Goal: Task Accomplishment & Management: Manage account settings

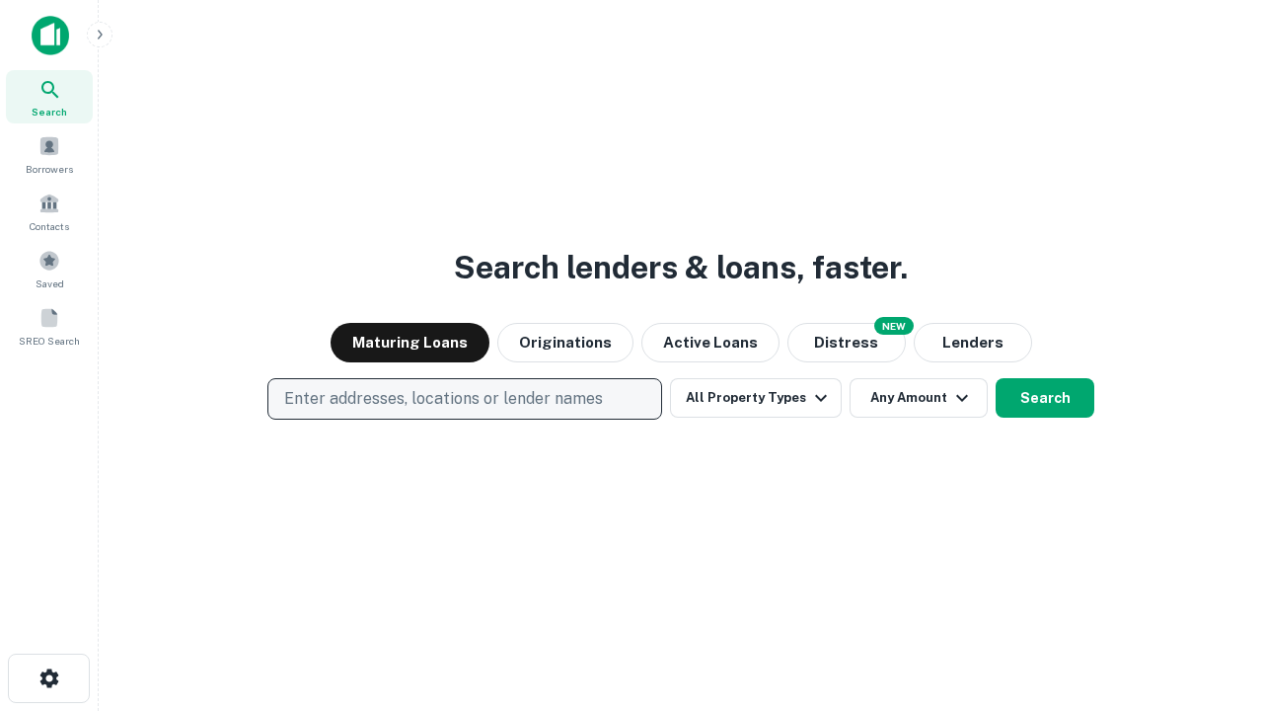
click at [464, 399] on p "Enter addresses, locations or lender names" at bounding box center [443, 399] width 319 height 24
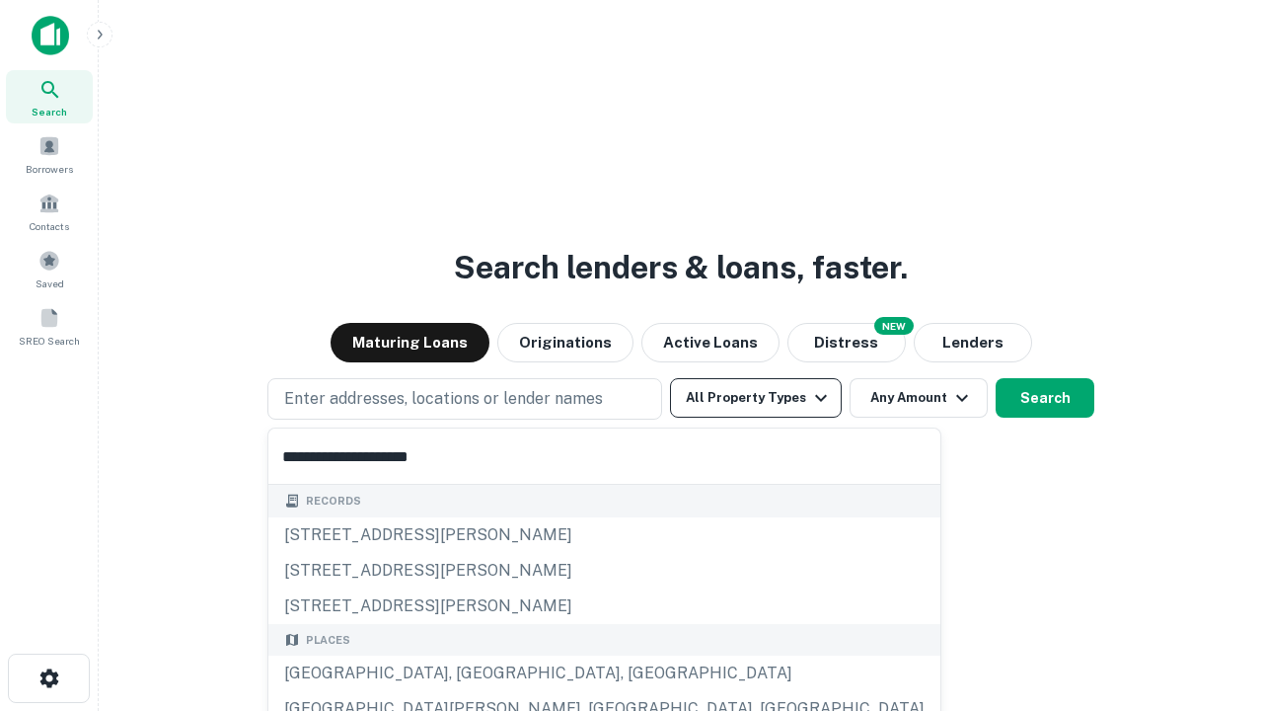
click at [472, 673] on div "[GEOGRAPHIC_DATA], [GEOGRAPHIC_DATA], [GEOGRAPHIC_DATA]" at bounding box center [604, 673] width 672 height 36
click at [756, 398] on button "All Property Types" at bounding box center [756, 397] width 172 height 39
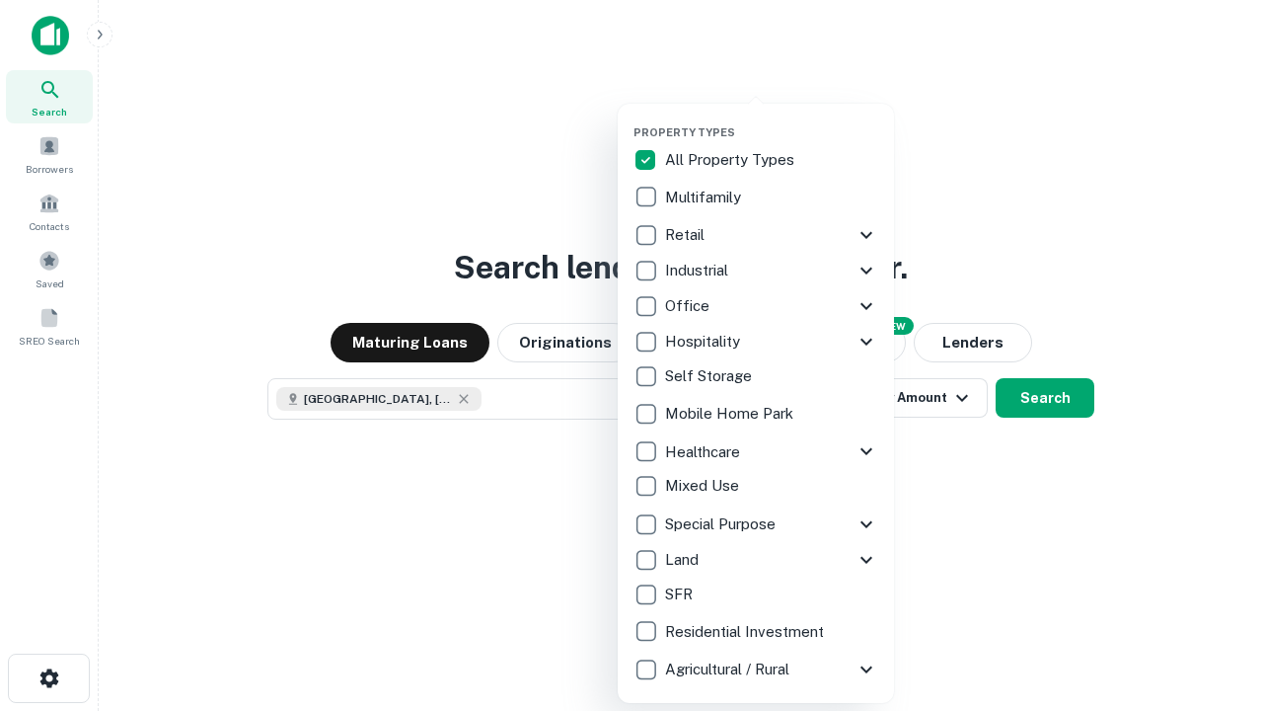
click at [772, 119] on button "button" at bounding box center [772, 119] width 276 height 1
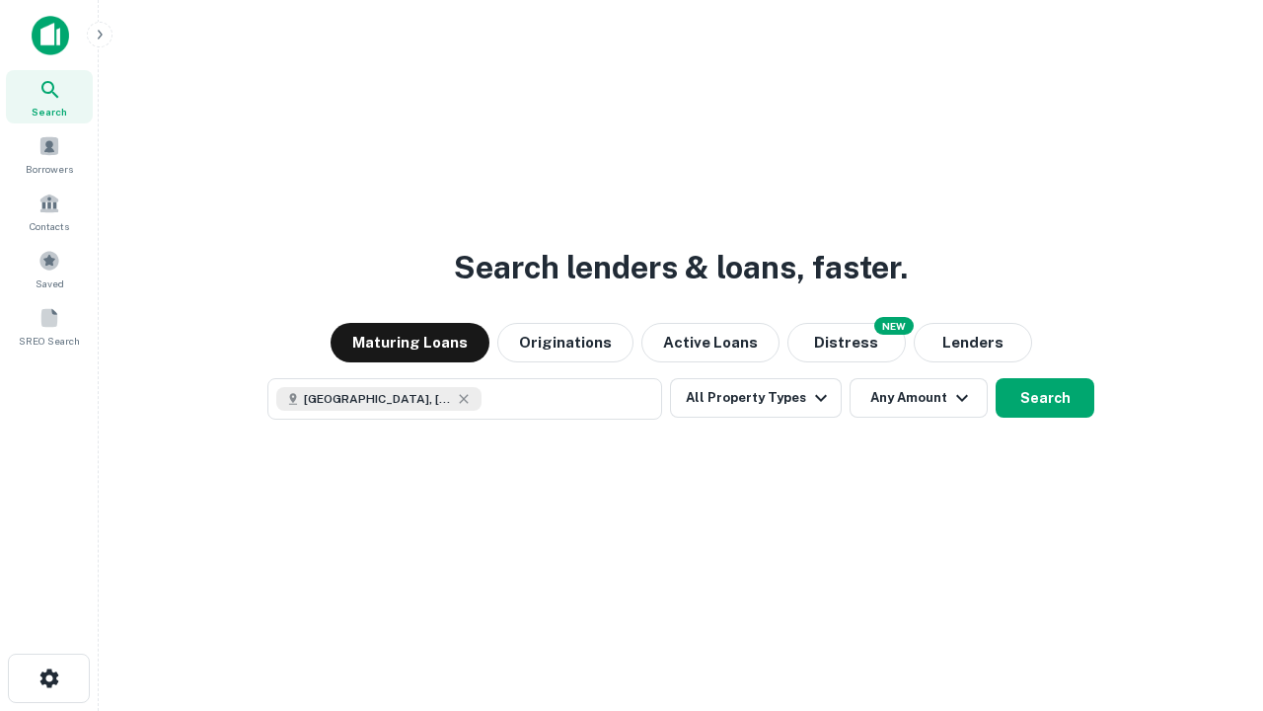
scroll to position [32, 0]
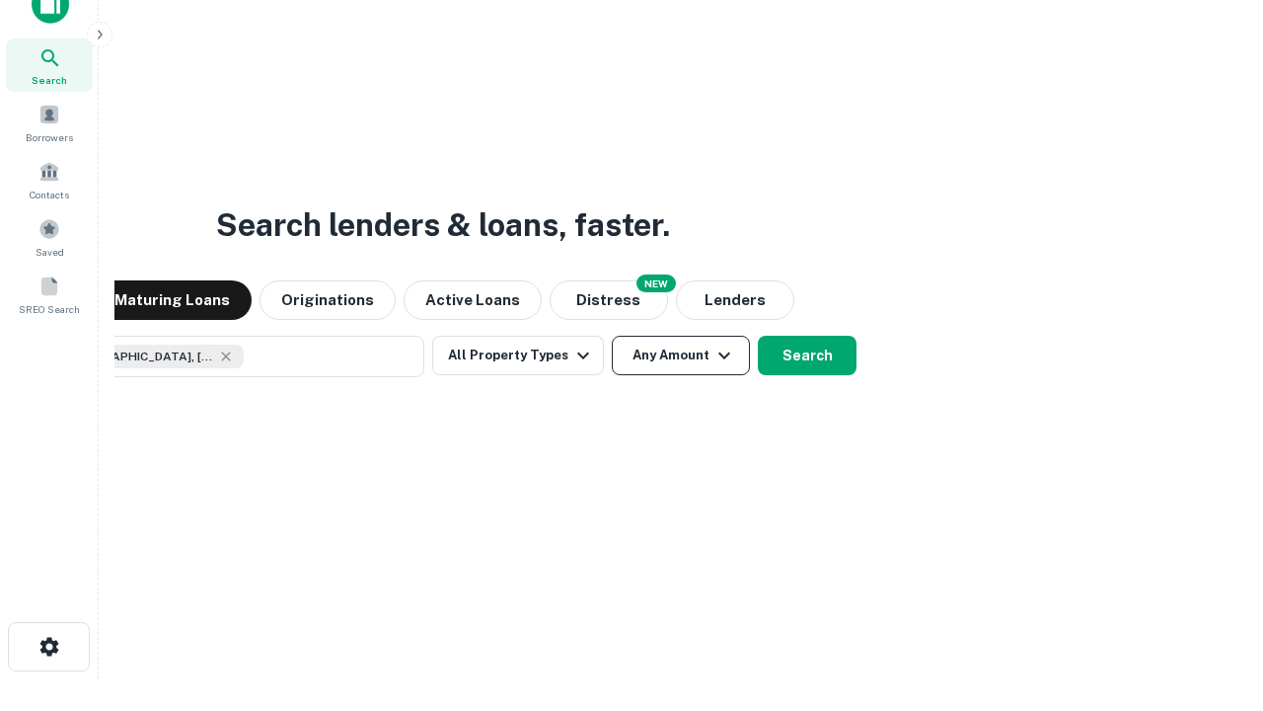
click at [612, 336] on button "Any Amount" at bounding box center [681, 355] width 138 height 39
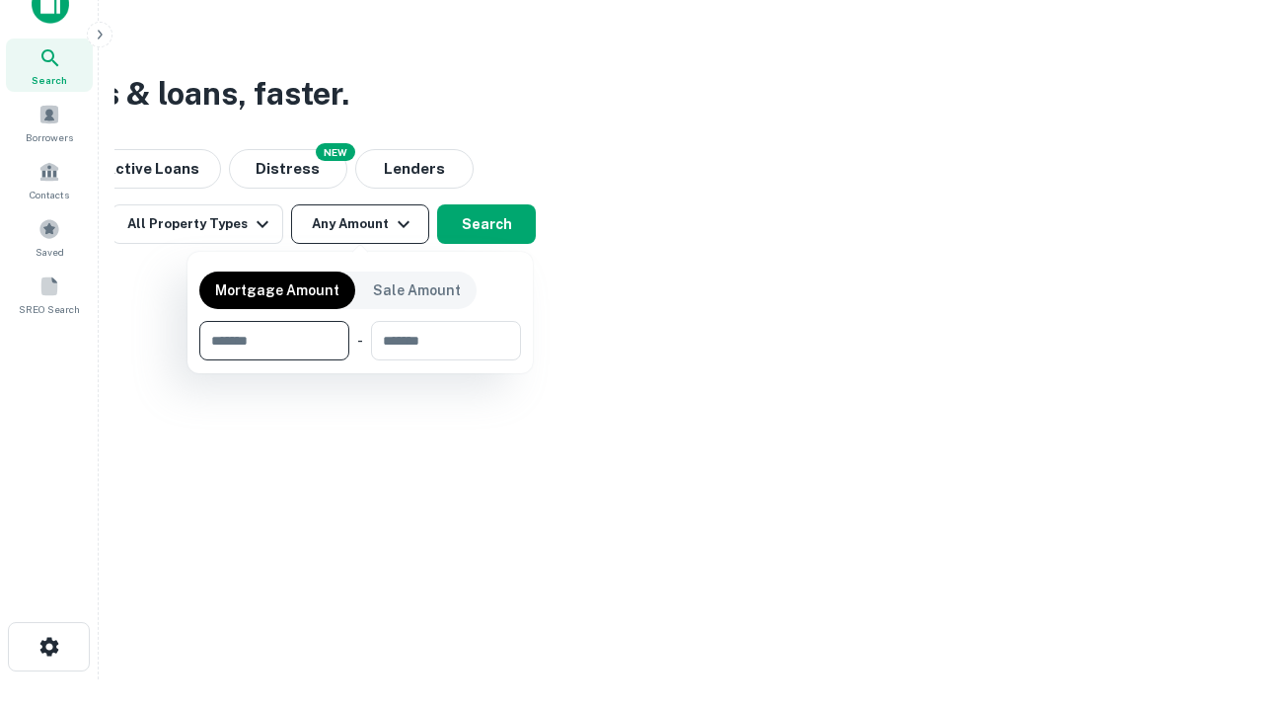
type input "*******"
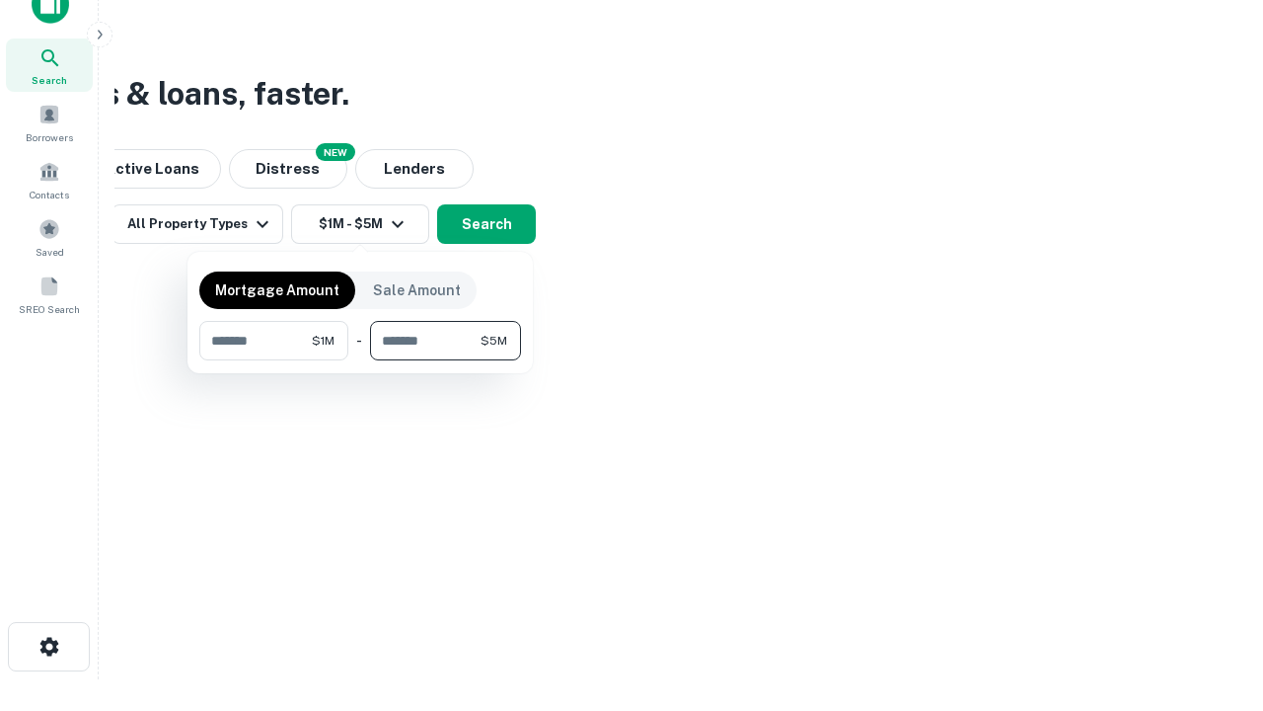
type input "*******"
click at [360, 360] on button "button" at bounding box center [360, 360] width 322 height 1
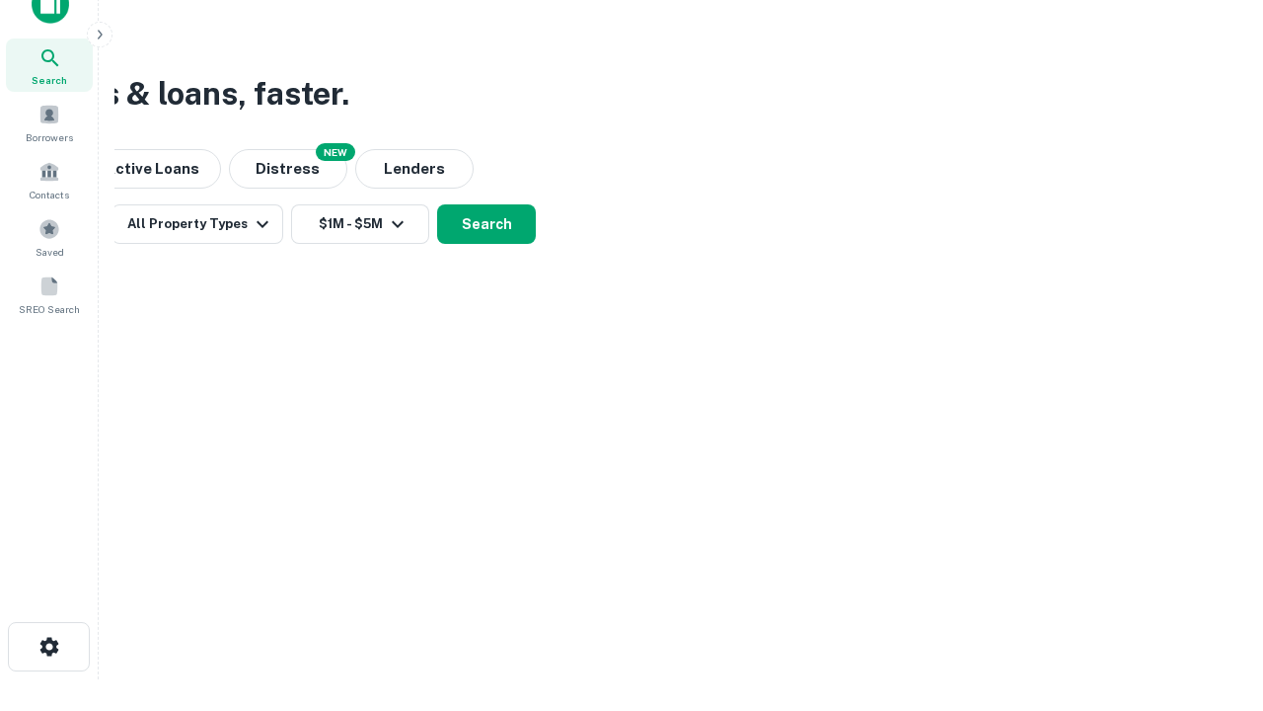
scroll to position [11, 364]
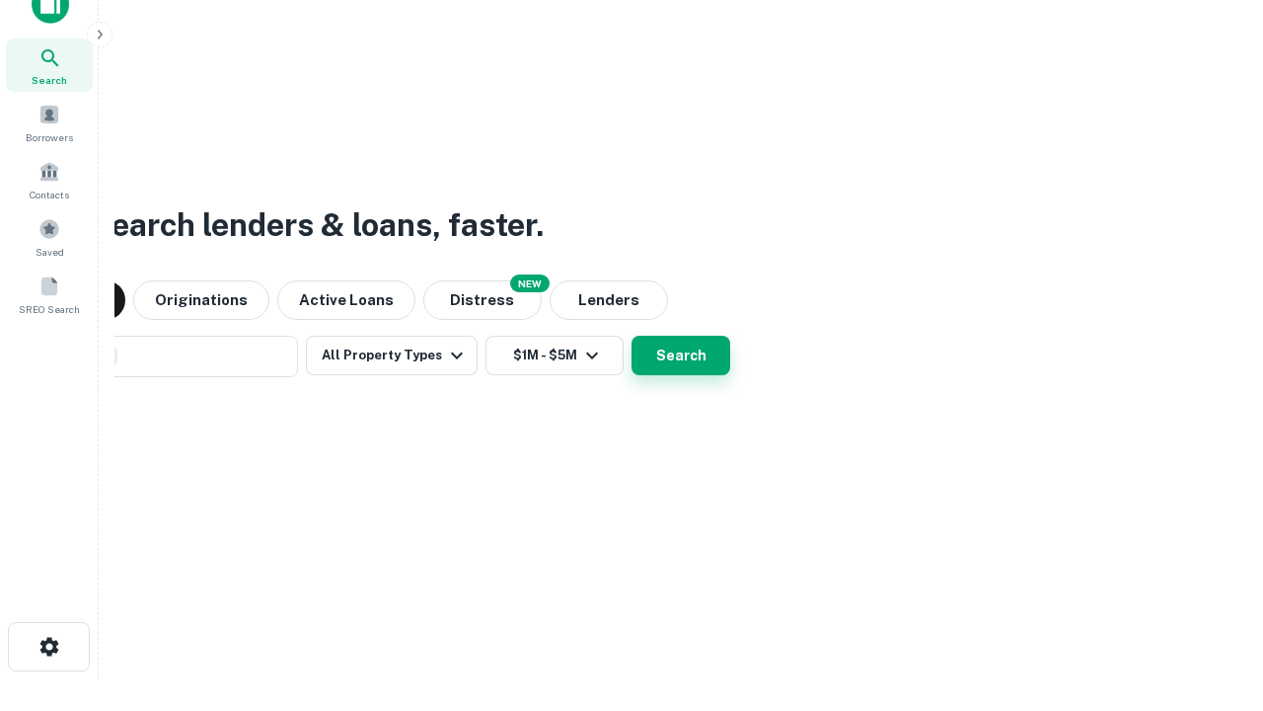
click at [681, 355] on button "Search" at bounding box center [681, 355] width 99 height 39
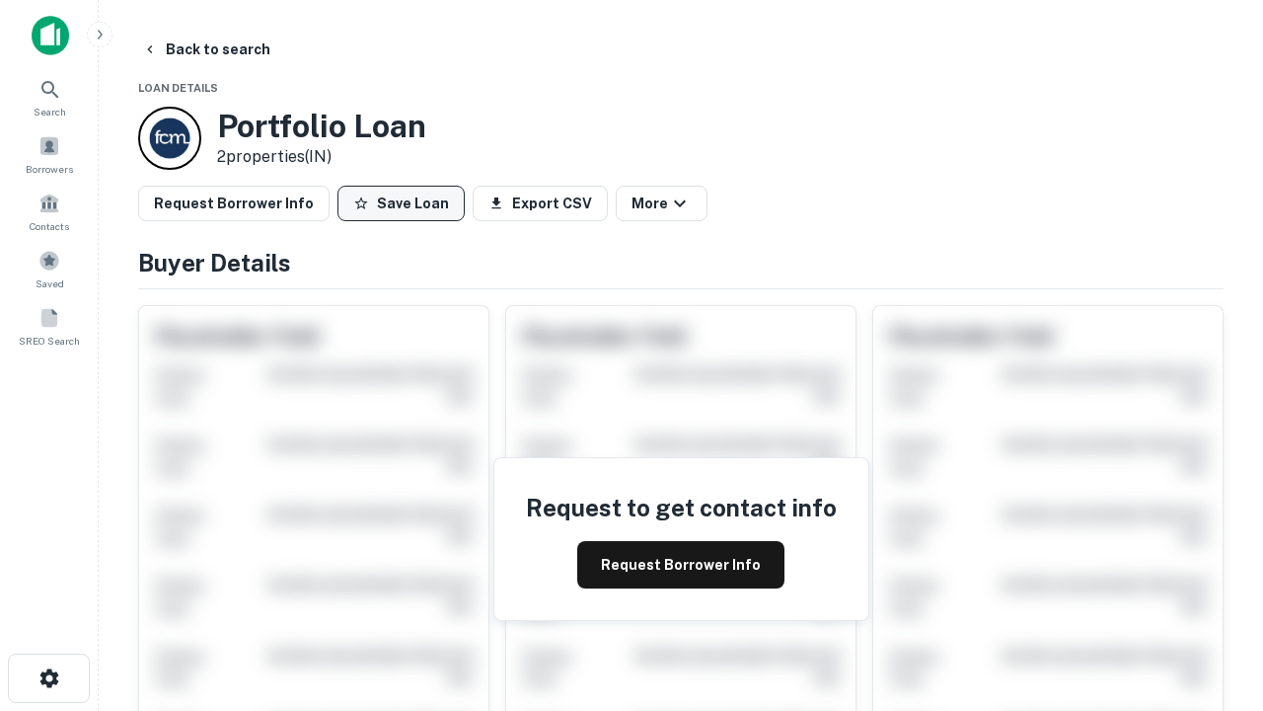
click at [401, 203] on button "Save Loan" at bounding box center [401, 204] width 127 height 36
click at [406, 203] on button "Loan Saved" at bounding box center [406, 204] width 136 height 36
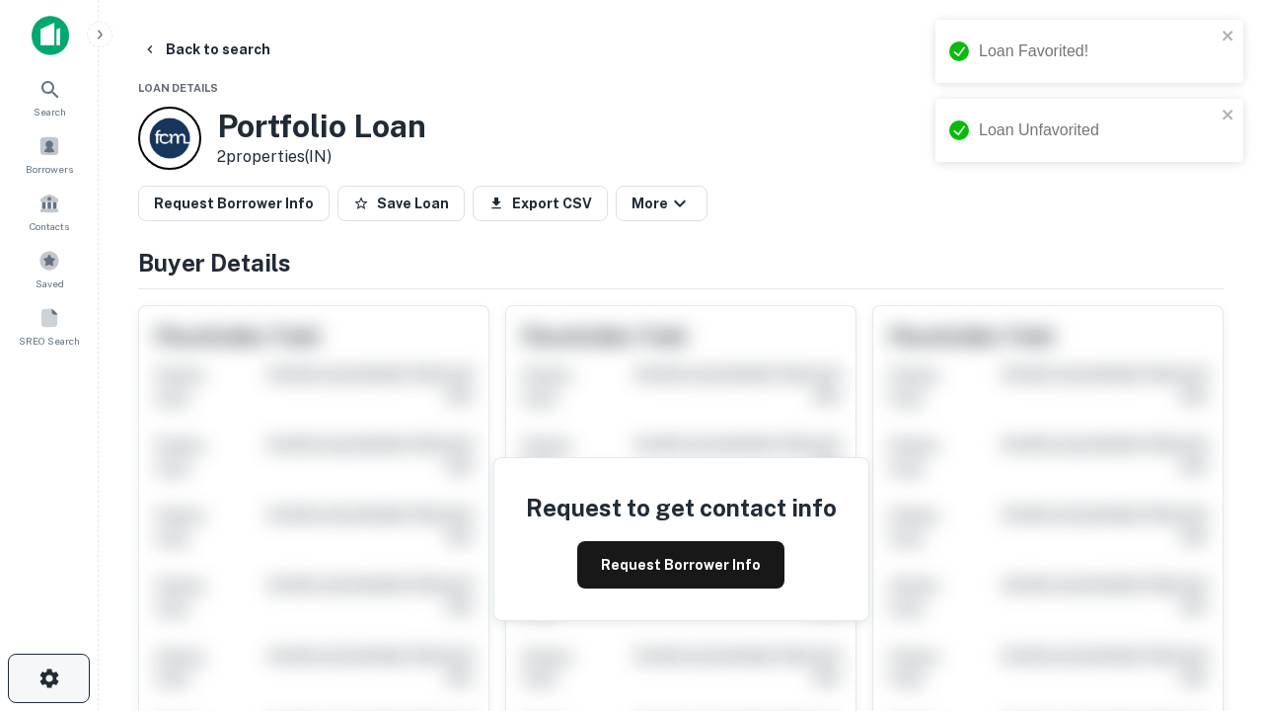
click at [48, 678] on icon "button" at bounding box center [50, 678] width 24 height 24
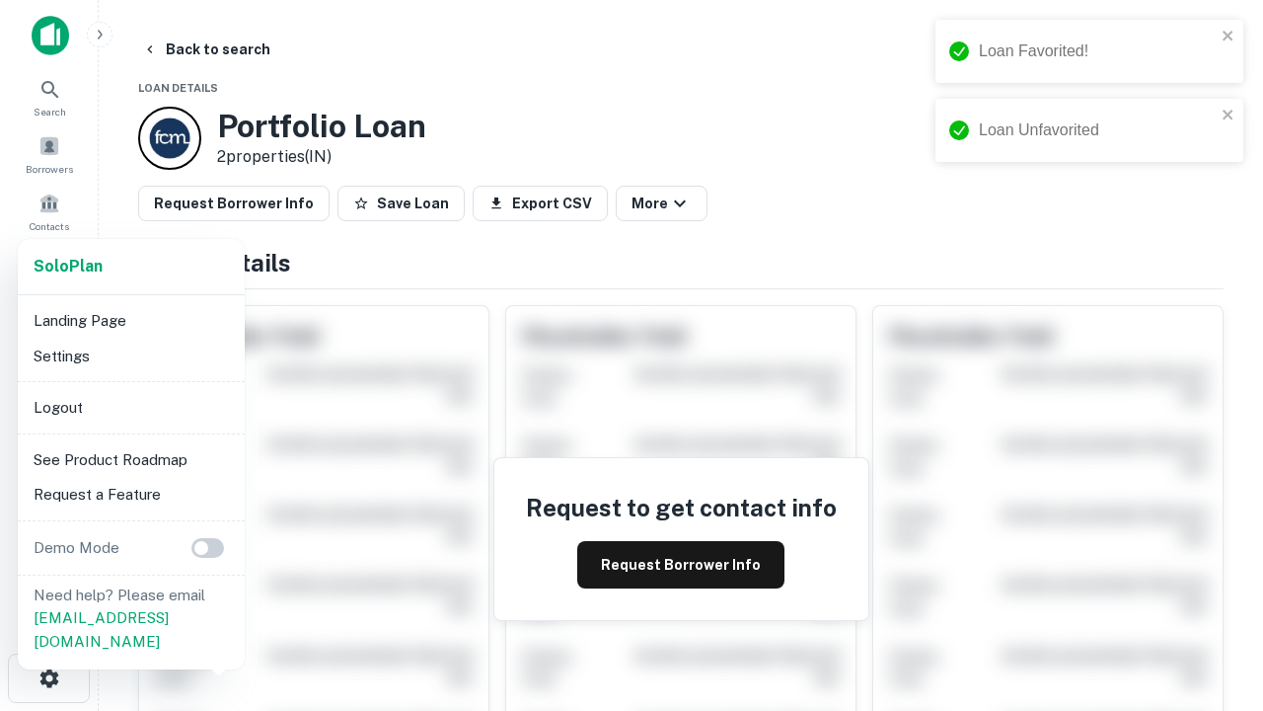
click at [130, 407] on li "Logout" at bounding box center [131, 408] width 211 height 36
